Goal: Navigation & Orientation: Find specific page/section

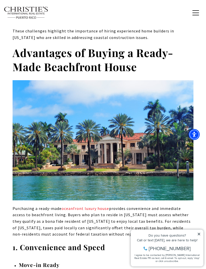
scroll to position [2327, 0]
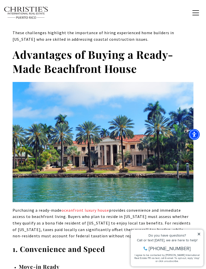
click at [83, 208] on span "oceanfront luxury house" at bounding box center [86, 210] width 48 height 5
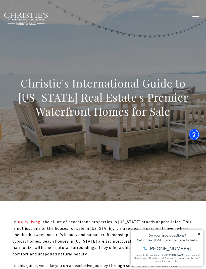
click at [200, 235] on icon at bounding box center [199, 234] width 3 height 3
click at [198, 236] on icon at bounding box center [199, 234] width 3 height 3
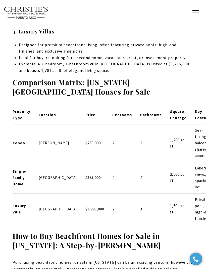
scroll to position [1173, 0]
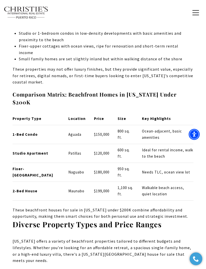
scroll to position [837, 0]
click at [119, 0] on div "Home Search [GEOGRAPHIC_DATA] [GEOGRAPHIC_DATA] Coastal [GEOGRAPHIC_DATA][PERSO…" at bounding box center [103, 12] width 206 height 25
